Goal: Task Accomplishment & Management: Complete application form

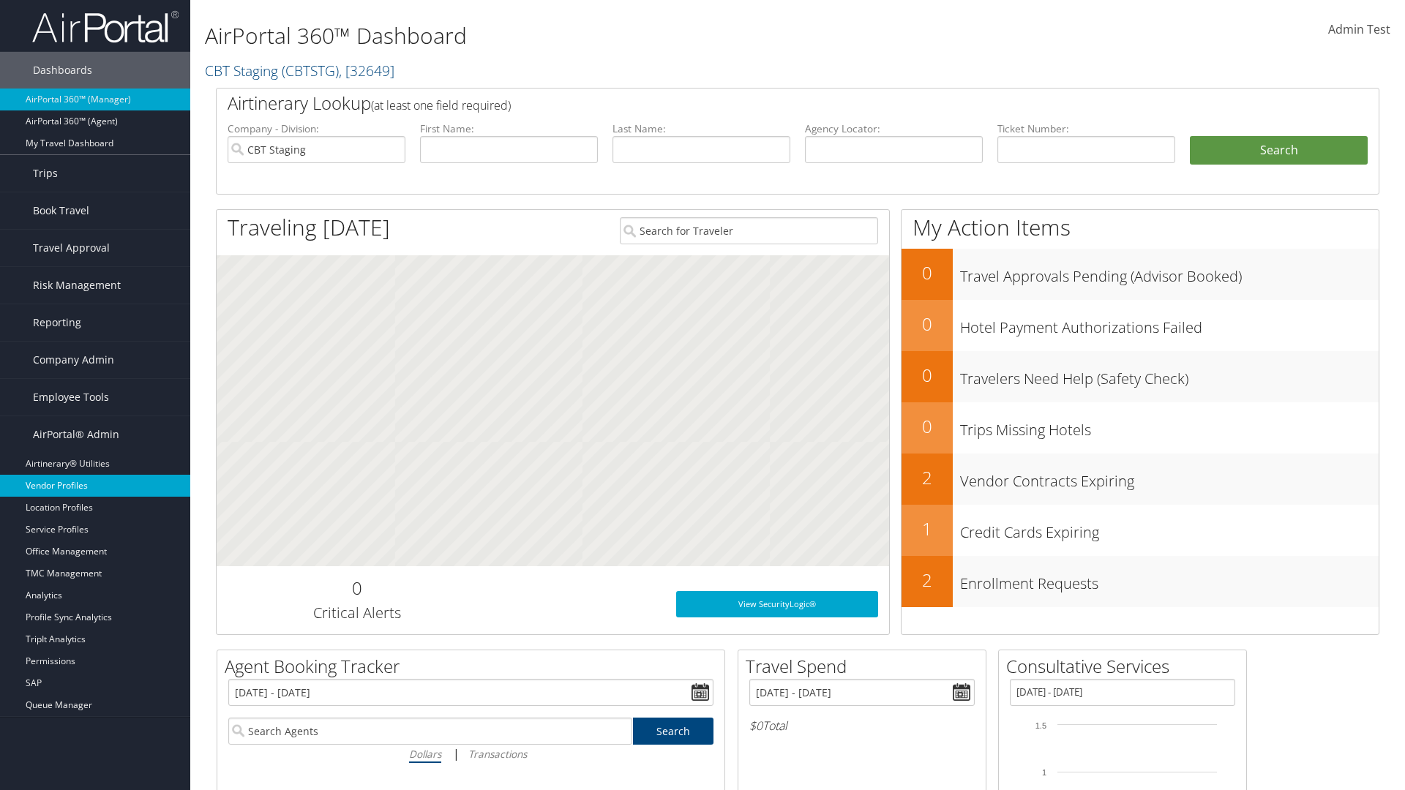
click at [95, 486] on link "Vendor Profiles" at bounding box center [95, 486] width 190 height 22
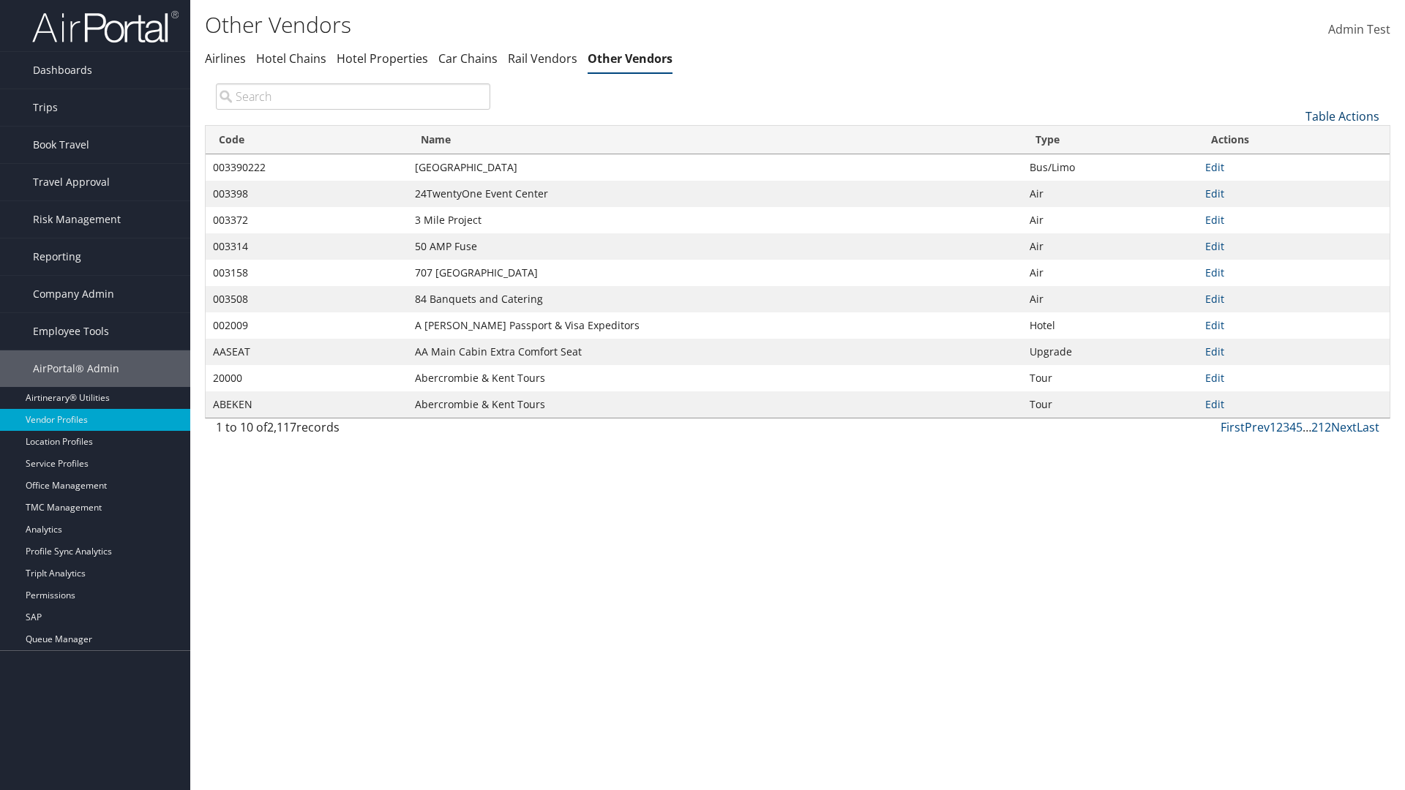
click at [1342, 116] on link "Table Actions" at bounding box center [1342, 116] width 74 height 16
click at [1293, 138] on link "New Record" at bounding box center [1293, 139] width 192 height 25
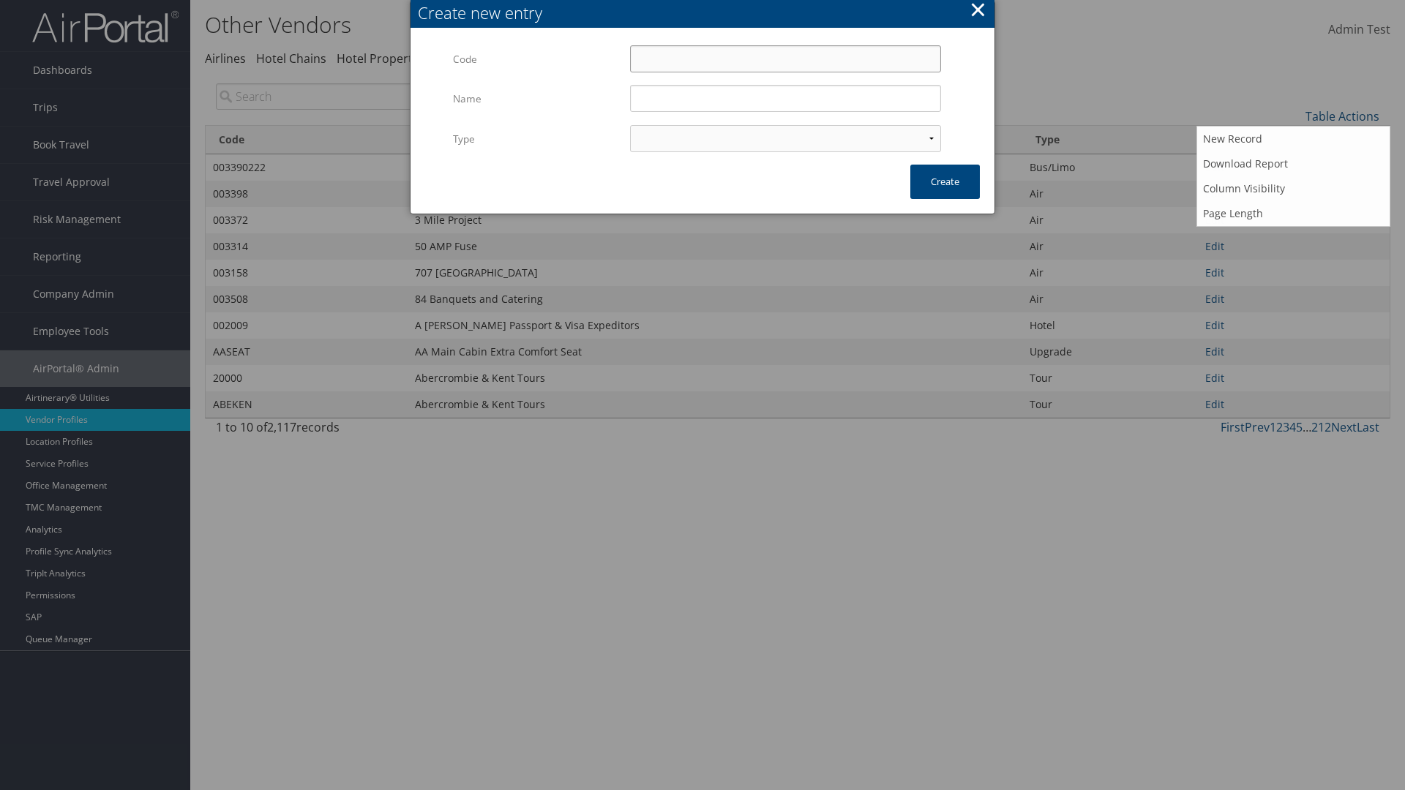
click at [785, 59] on input "Code" at bounding box center [785, 58] width 311 height 27
type input "`3kHs"
type input "Test"
click at [785, 98] on input "Test" at bounding box center [785, 98] width 311 height 27
select select "15"
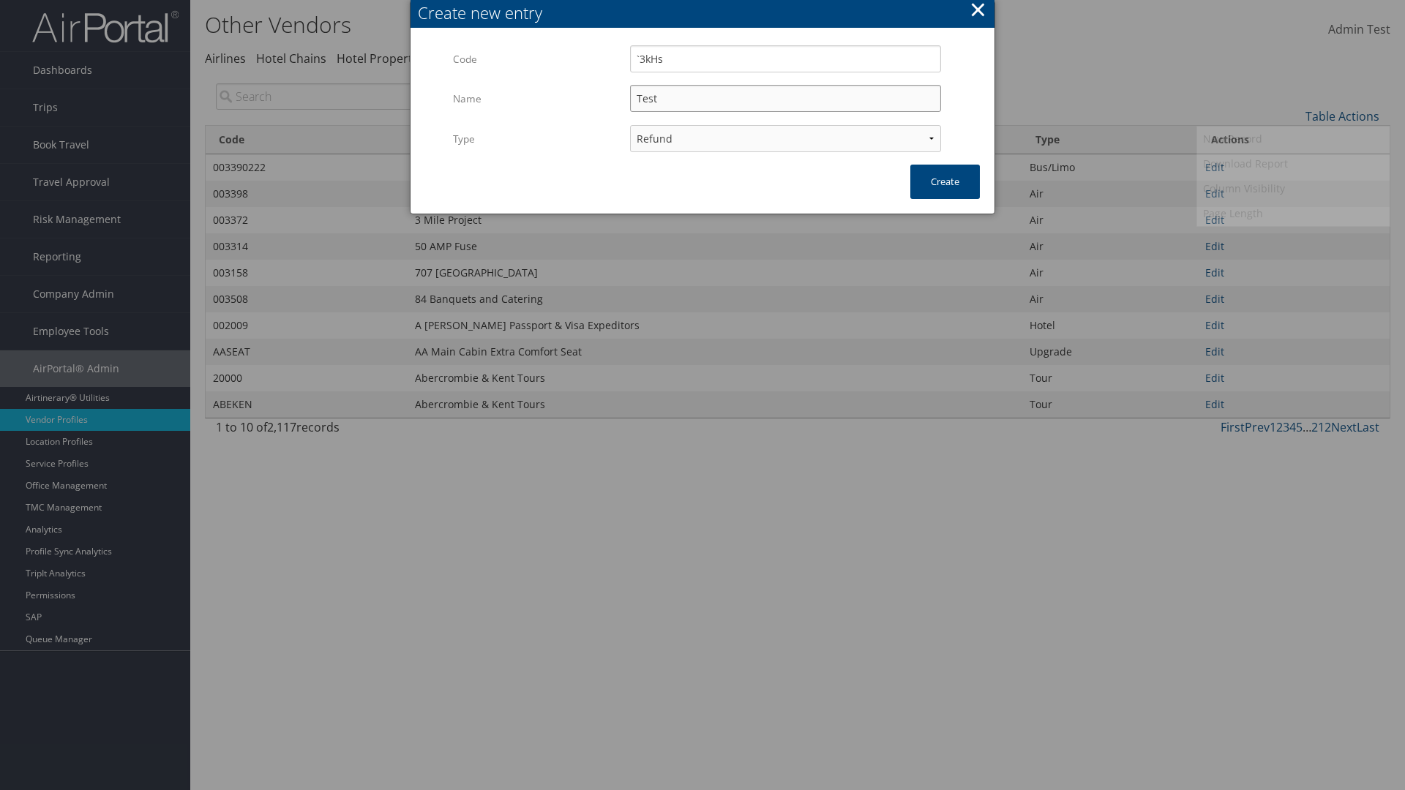
type input "`3kHs"
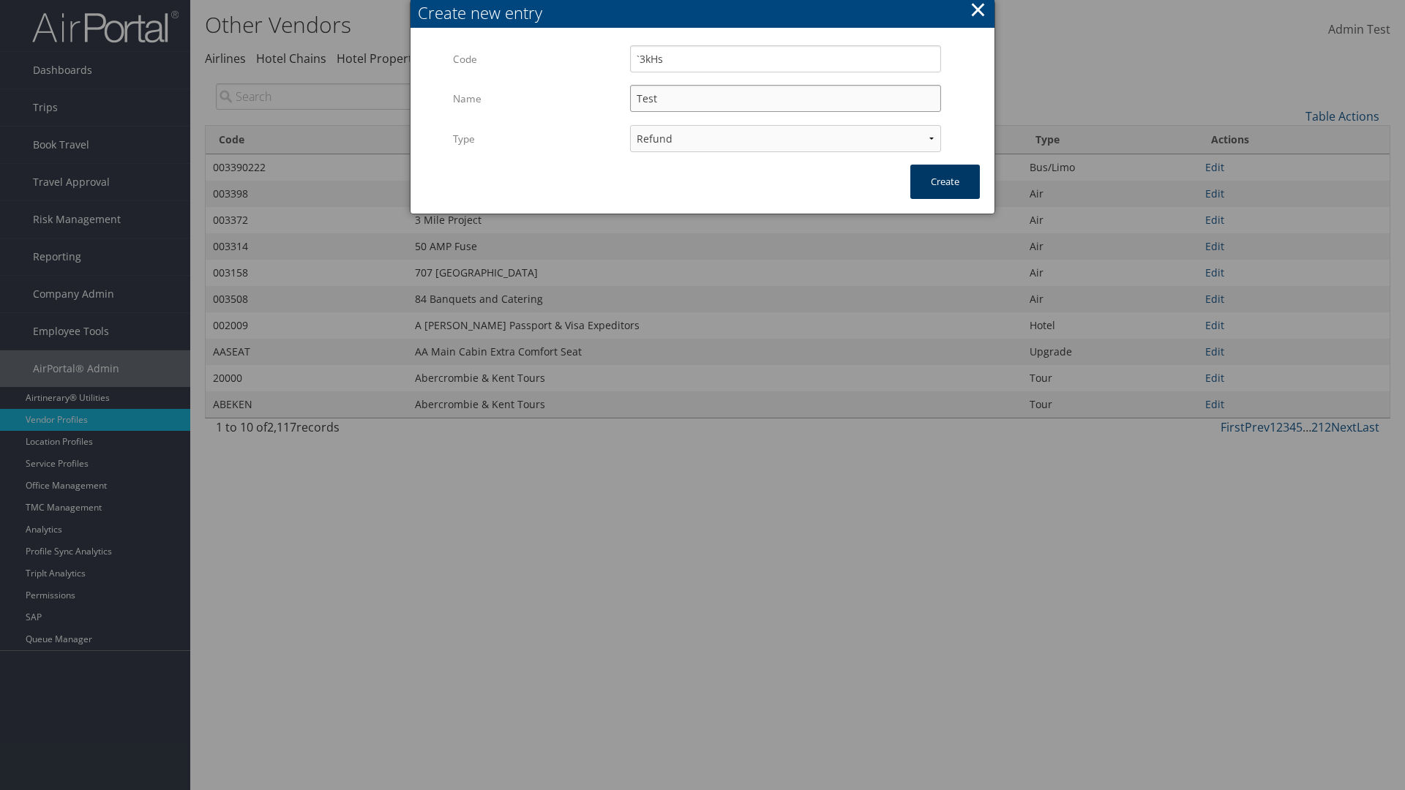
type input "Test"
click at [944, 181] on button "Create" at bounding box center [944, 182] width 69 height 34
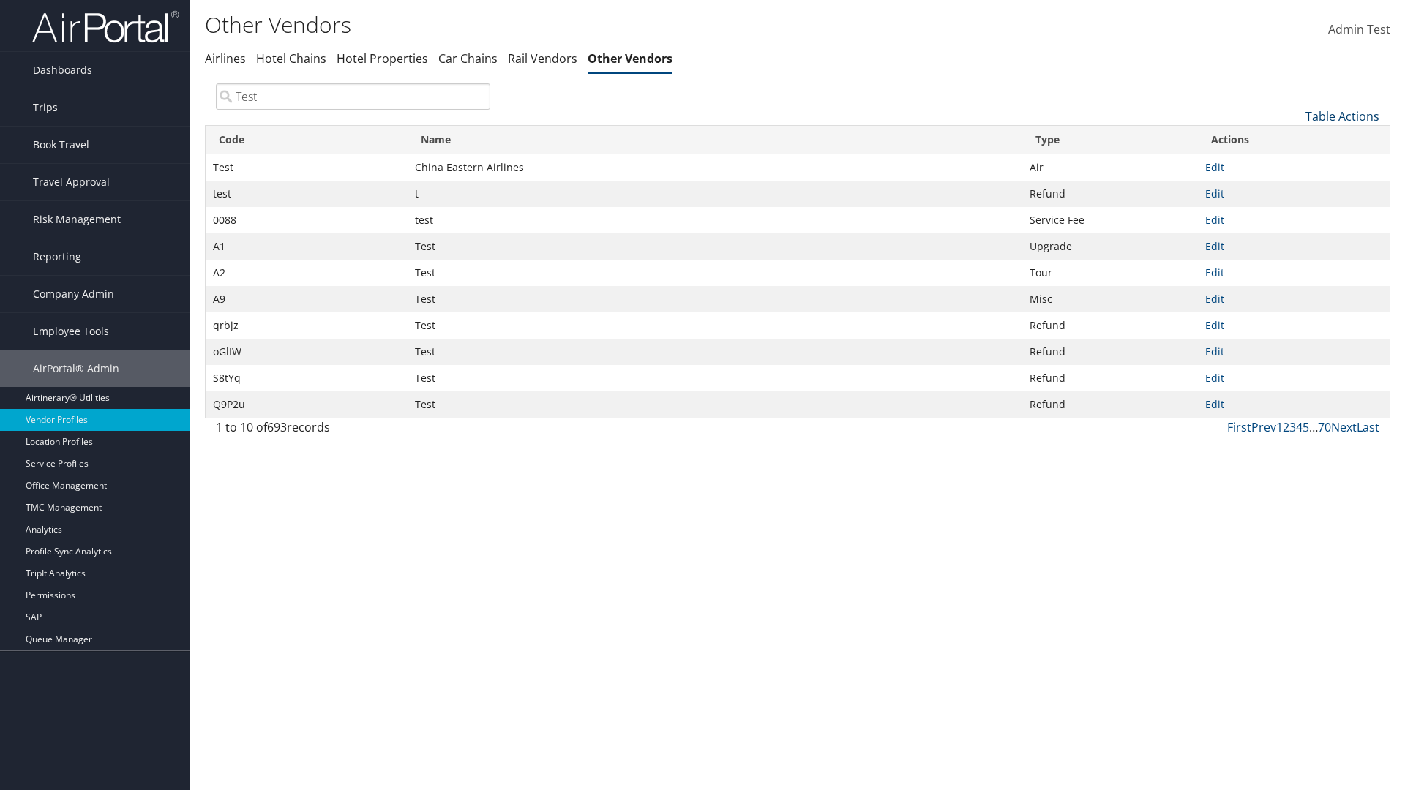
type input "Test"
click at [1342, 116] on link "Table Actions" at bounding box center [1342, 116] width 74 height 16
click at [1293, 140] on link "Code" at bounding box center [1293, 140] width 192 height 25
click at [1293, 165] on link "Name" at bounding box center [1293, 165] width 192 height 25
click at [1293, 189] on link "Type" at bounding box center [1293, 190] width 192 height 25
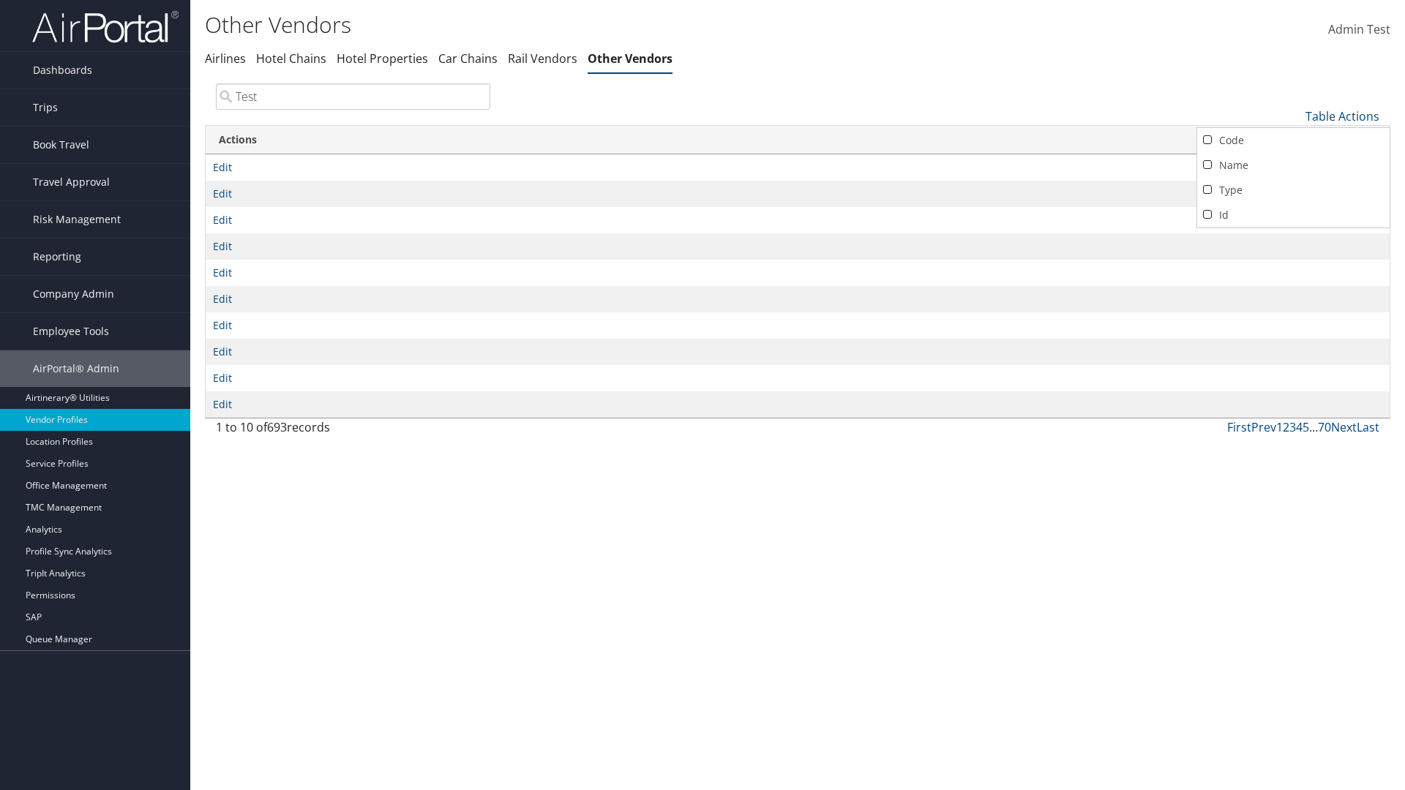
click at [702, 395] on div at bounding box center [702, 395] width 1405 height 790
click at [1342, 116] on link "Table Actions" at bounding box center [1342, 116] width 74 height 16
click at [1293, 140] on link "Code" at bounding box center [1293, 140] width 192 height 25
click at [1293, 165] on link "Name" at bounding box center [1293, 165] width 192 height 25
click at [1293, 189] on link "Type" at bounding box center [1293, 190] width 192 height 25
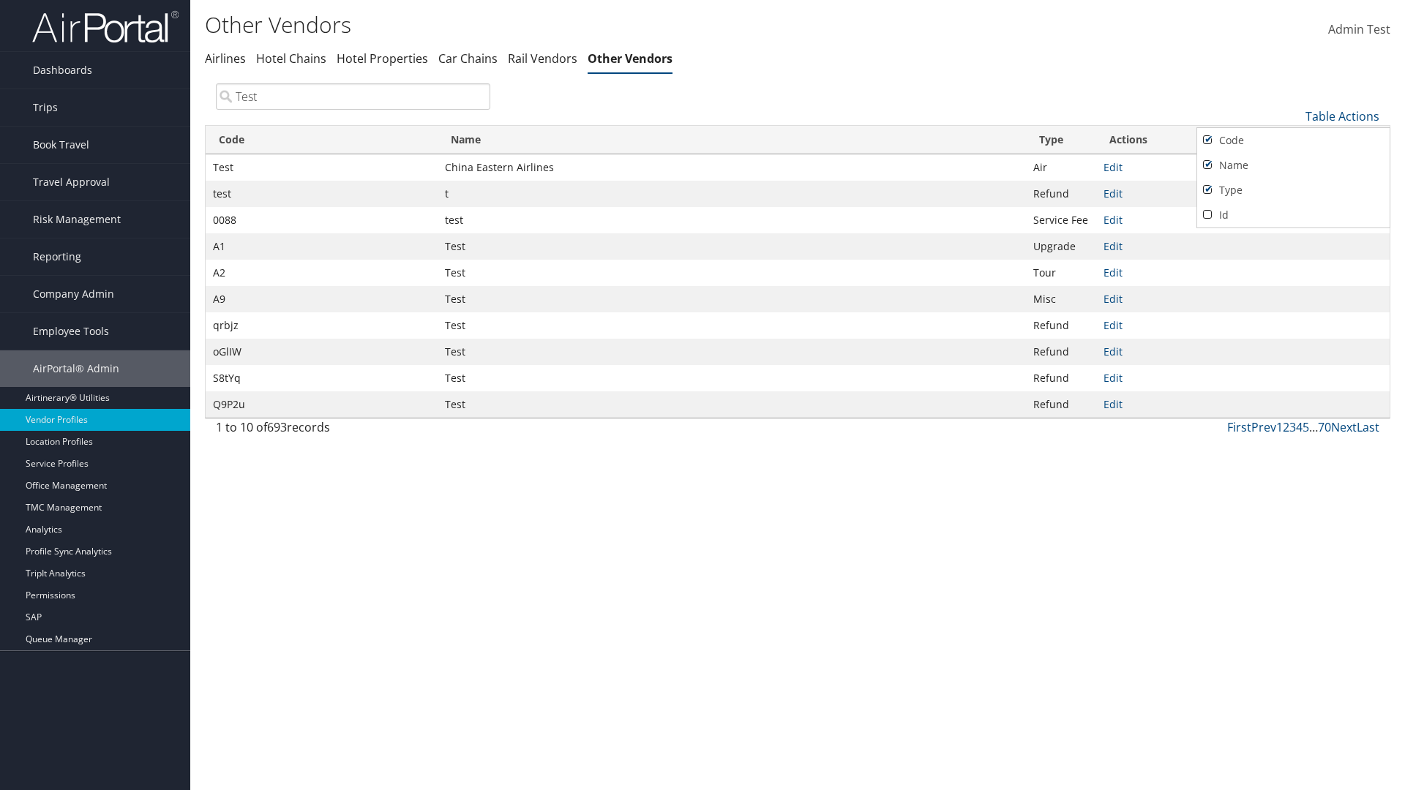
click at [702, 395] on div at bounding box center [702, 395] width 1405 height 790
